Goal: Information Seeking & Learning: Learn about a topic

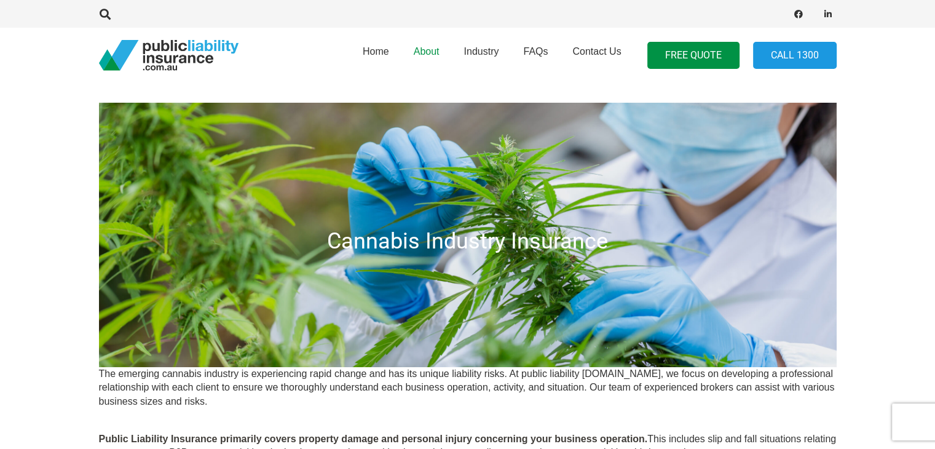
click at [435, 50] on span "About" at bounding box center [427, 51] width 26 height 10
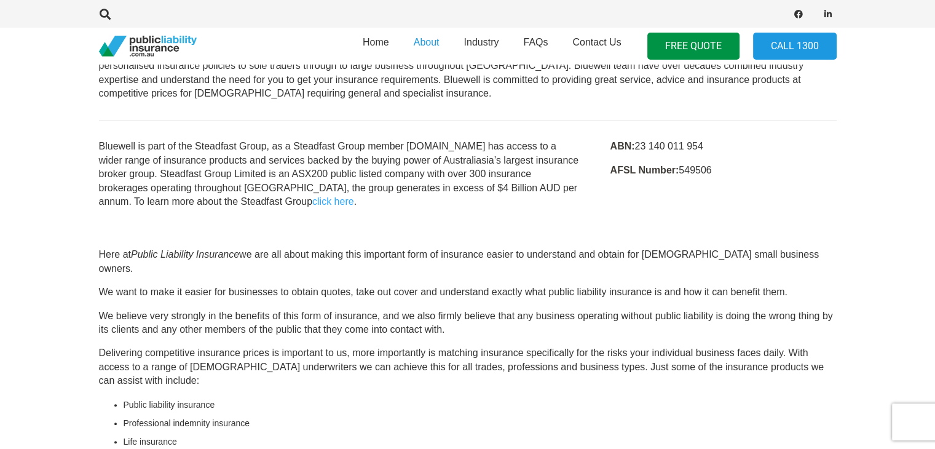
scroll to position [61, 0]
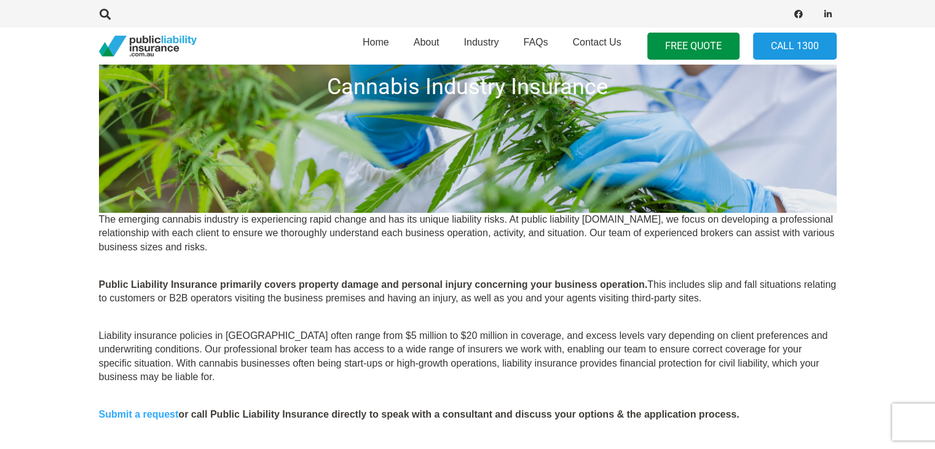
scroll to position [123, 0]
